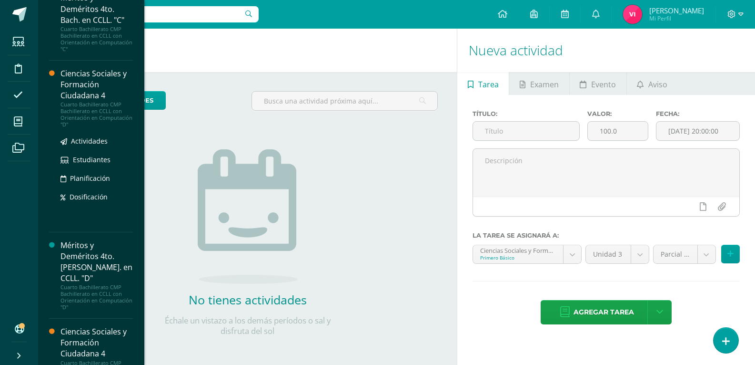
scroll to position [754, 0]
click at [94, 81] on div "Ciencias Sociales y Formación Ciudadana 4" at bounding box center [97, 86] width 72 height 33
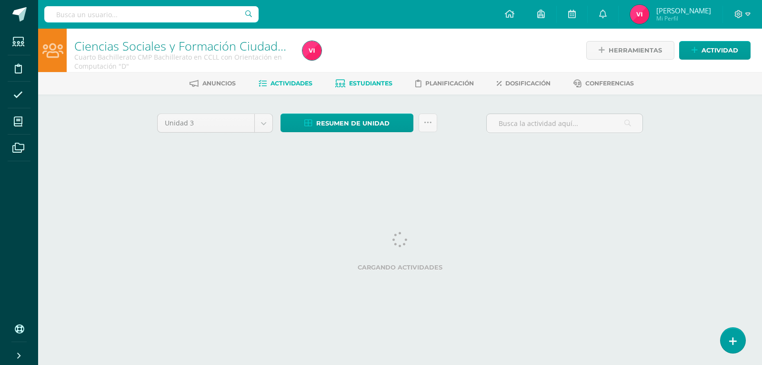
click at [376, 83] on span "Estudiantes" at bounding box center [370, 83] width 43 height 7
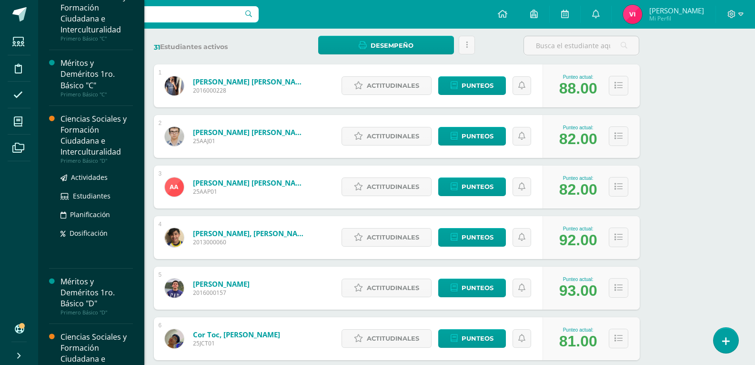
scroll to position [311, 0]
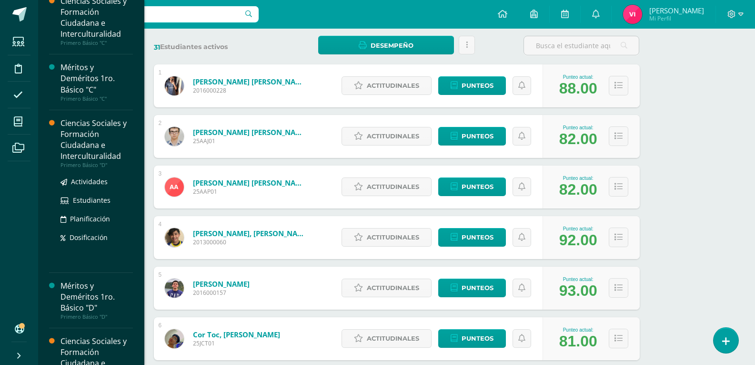
click at [93, 152] on div "Ciencias Sociales y Formación Ciudadana e Interculturalidad" at bounding box center [97, 140] width 72 height 44
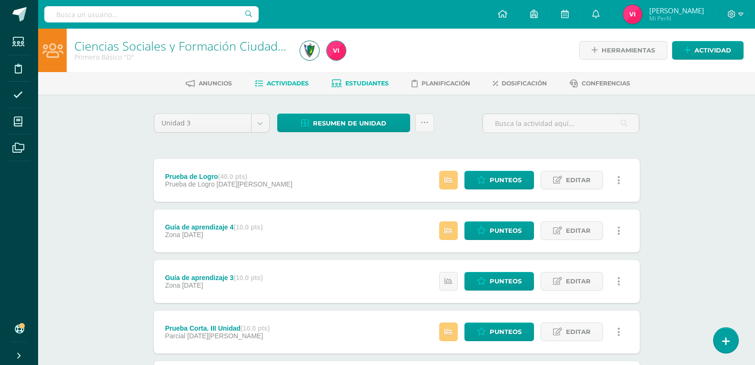
click at [359, 87] on link "Estudiantes" at bounding box center [360, 83] width 57 height 15
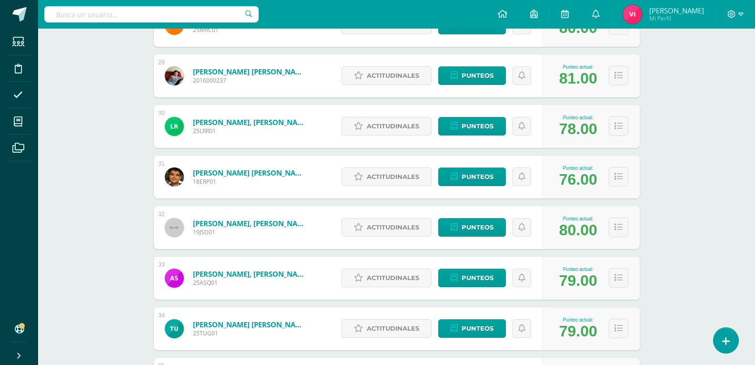
scroll to position [1666, 0]
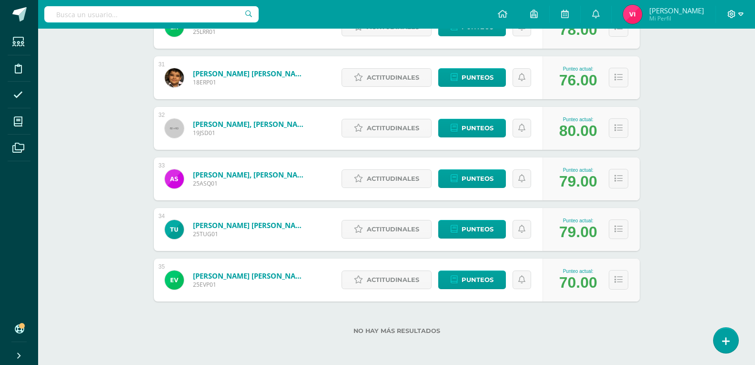
click at [741, 11] on icon at bounding box center [741, 14] width 5 height 9
click at [696, 67] on span "Cerrar sesión" at bounding box center [711, 65] width 43 height 9
